Goal: Task Accomplishment & Management: Complete application form

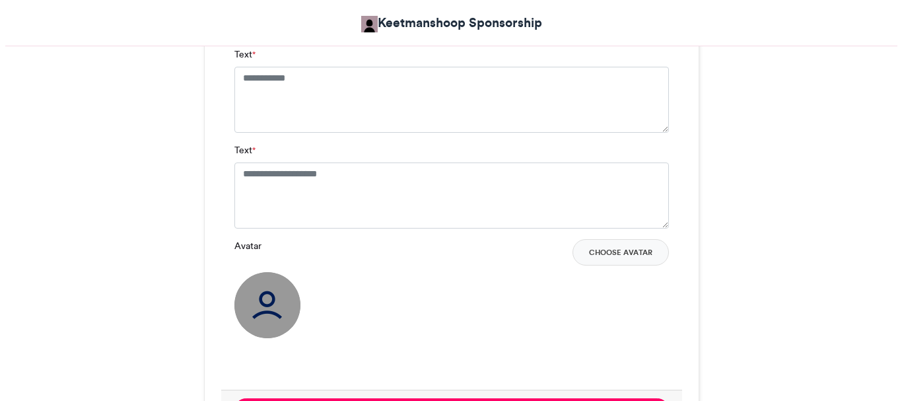
scroll to position [924, 0]
click at [631, 253] on button "Choose Avatar" at bounding box center [615, 252] width 96 height 26
click at [595, 249] on button "Choose Avatar" at bounding box center [615, 252] width 96 height 26
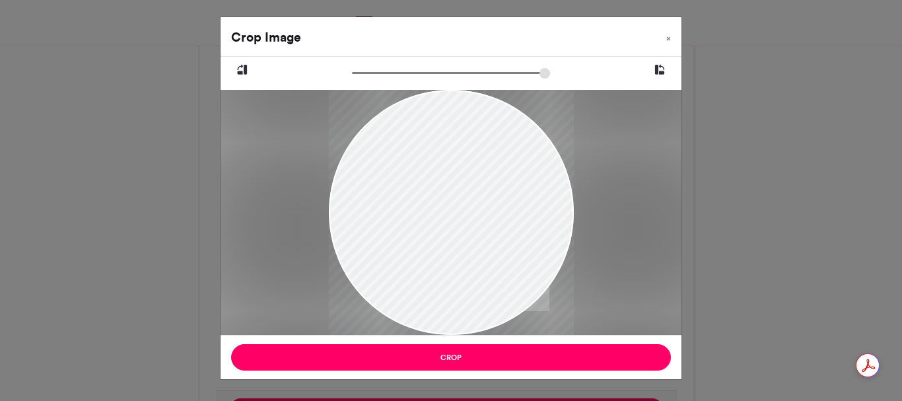
drag, startPoint x: 422, startPoint y: 162, endPoint x: 372, endPoint y: 264, distance: 113.3
click at [364, 271] on div at bounding box center [451, 213] width 245 height 247
drag, startPoint x: 525, startPoint y: 233, endPoint x: 476, endPoint y: 225, distance: 49.5
click at [475, 229] on div at bounding box center [451, 213] width 245 height 247
click at [485, 222] on div at bounding box center [451, 211] width 245 height 247
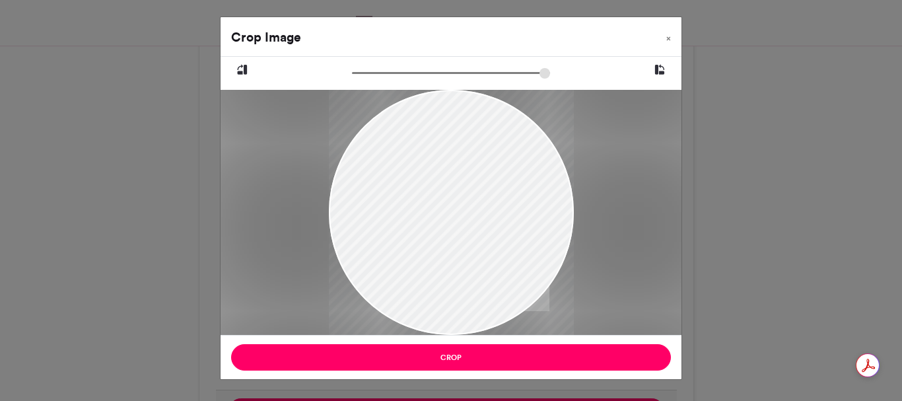
click at [482, 268] on div at bounding box center [451, 212] width 245 height 247
drag, startPoint x: 454, startPoint y: 146, endPoint x: 422, endPoint y: 255, distance: 113.6
click at [422, 255] on div at bounding box center [451, 213] width 245 height 247
